Goal: Navigation & Orientation: Understand site structure

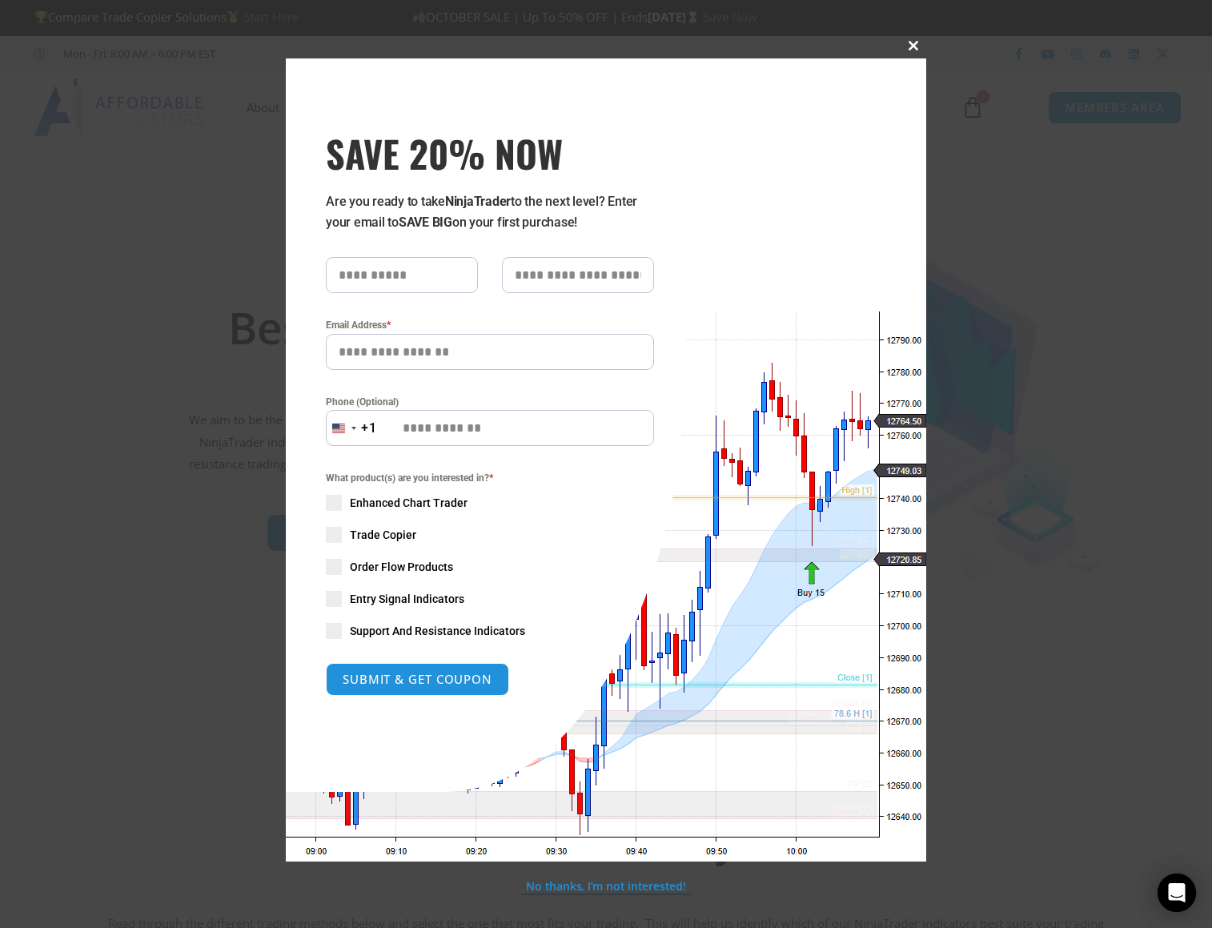
click at [920, 44] on span "SAVE 20% NOW popup" at bounding box center [914, 46] width 26 height 10
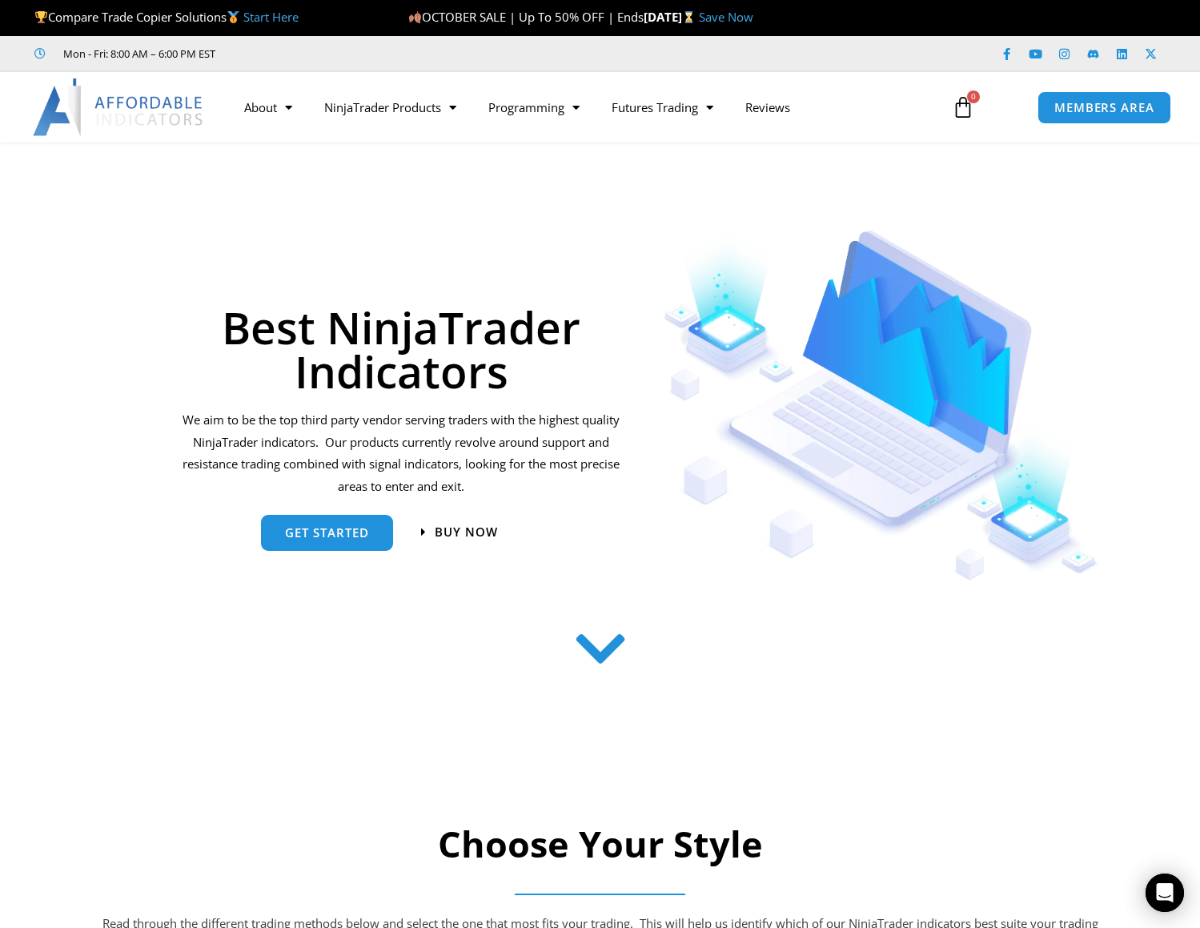
drag, startPoint x: 8, startPoint y: 739, endPoint x: 18, endPoint y: 741, distance: 9.9
click at [15, 741] on section at bounding box center [600, 682] width 1200 height 148
